Goal: Information Seeking & Learning: Learn about a topic

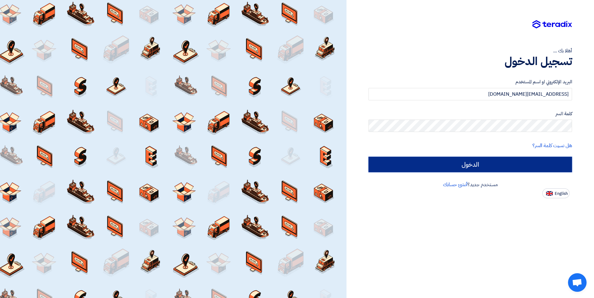
click at [448, 161] on input "الدخول" at bounding box center [470, 163] width 204 height 15
type input "Sign in"
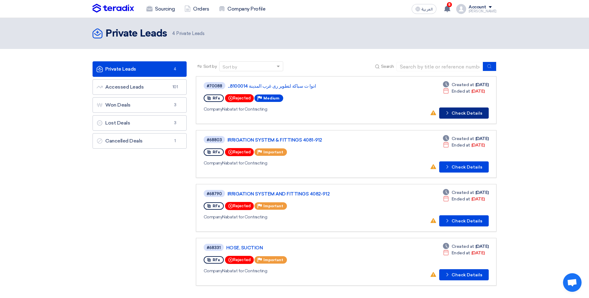
click at [452, 111] on button "Check details Check Details" at bounding box center [463, 112] width 49 height 11
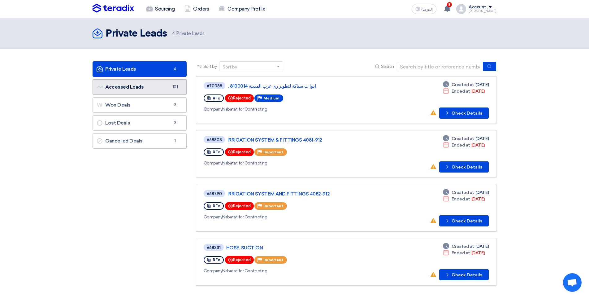
click at [162, 82] on link "Accessed Leads Accessed Leads 101" at bounding box center [139, 86] width 94 height 15
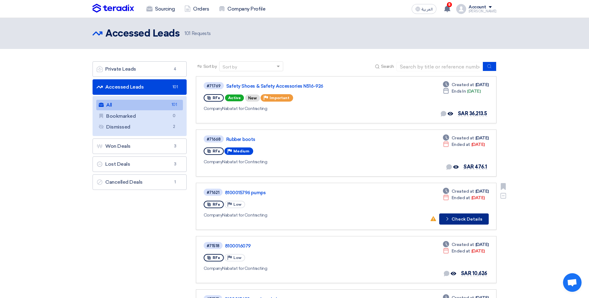
click at [458, 218] on button "Check details Check Details" at bounding box center [463, 218] width 49 height 11
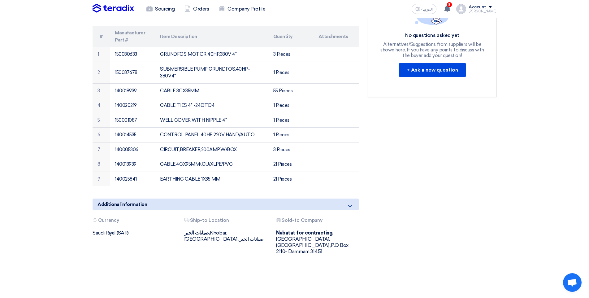
scroll to position [186, 0]
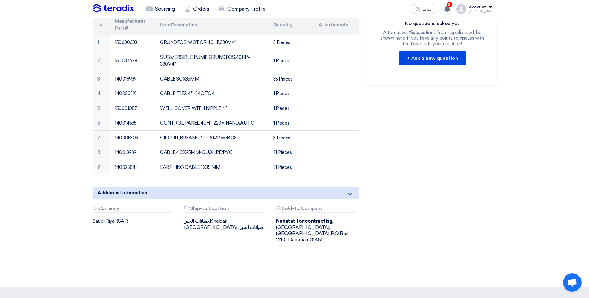
click at [146, 189] on span "Additional information" at bounding box center [121, 192] width 49 height 7
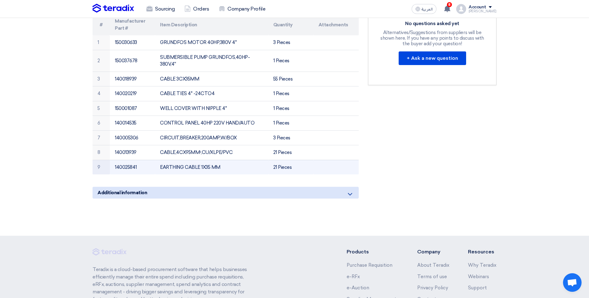
click at [350, 160] on td at bounding box center [335, 167] width 45 height 15
click at [354, 187] on div "Additional information" at bounding box center [225, 192] width 266 height 12
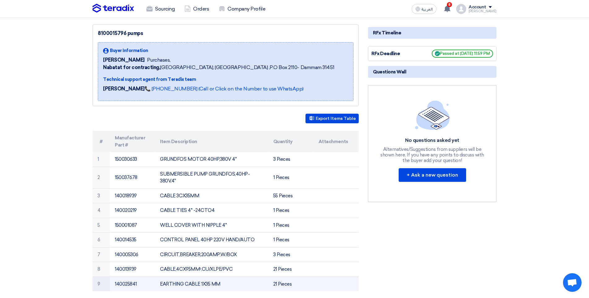
scroll to position [62, 0]
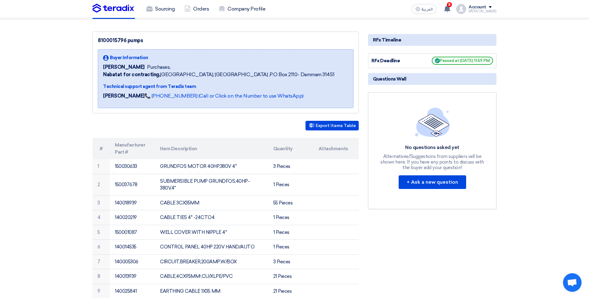
click at [344, 149] on th "Attachments" at bounding box center [335, 148] width 45 height 21
click at [321, 148] on th "Attachments" at bounding box center [335, 148] width 45 height 21
click at [337, 127] on button "Export Items Table" at bounding box center [331, 126] width 53 height 10
click at [337, 149] on th "Attachments" at bounding box center [335, 148] width 45 height 21
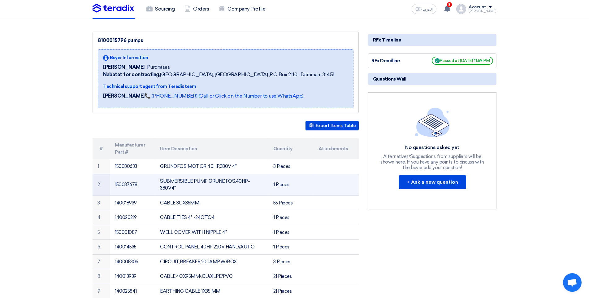
click at [337, 179] on td at bounding box center [335, 185] width 45 height 22
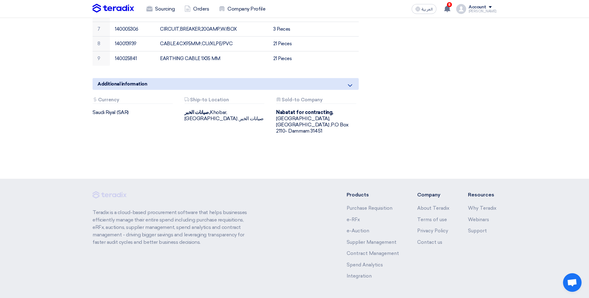
scroll to position [302, 0]
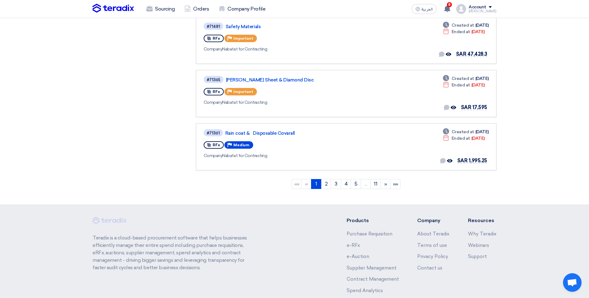
scroll to position [433, 0]
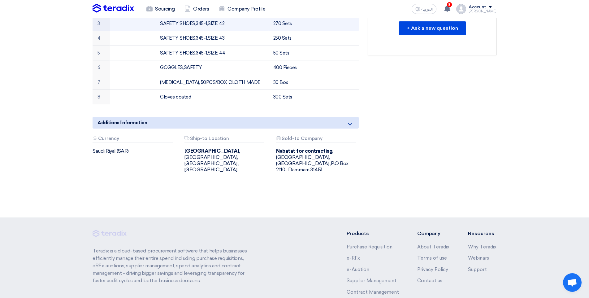
scroll to position [247, 0]
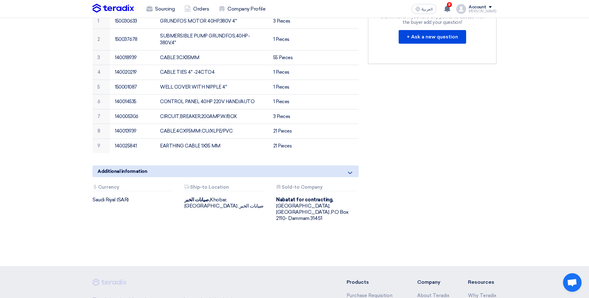
scroll to position [216, 0]
